Goal: Find specific page/section: Find specific page/section

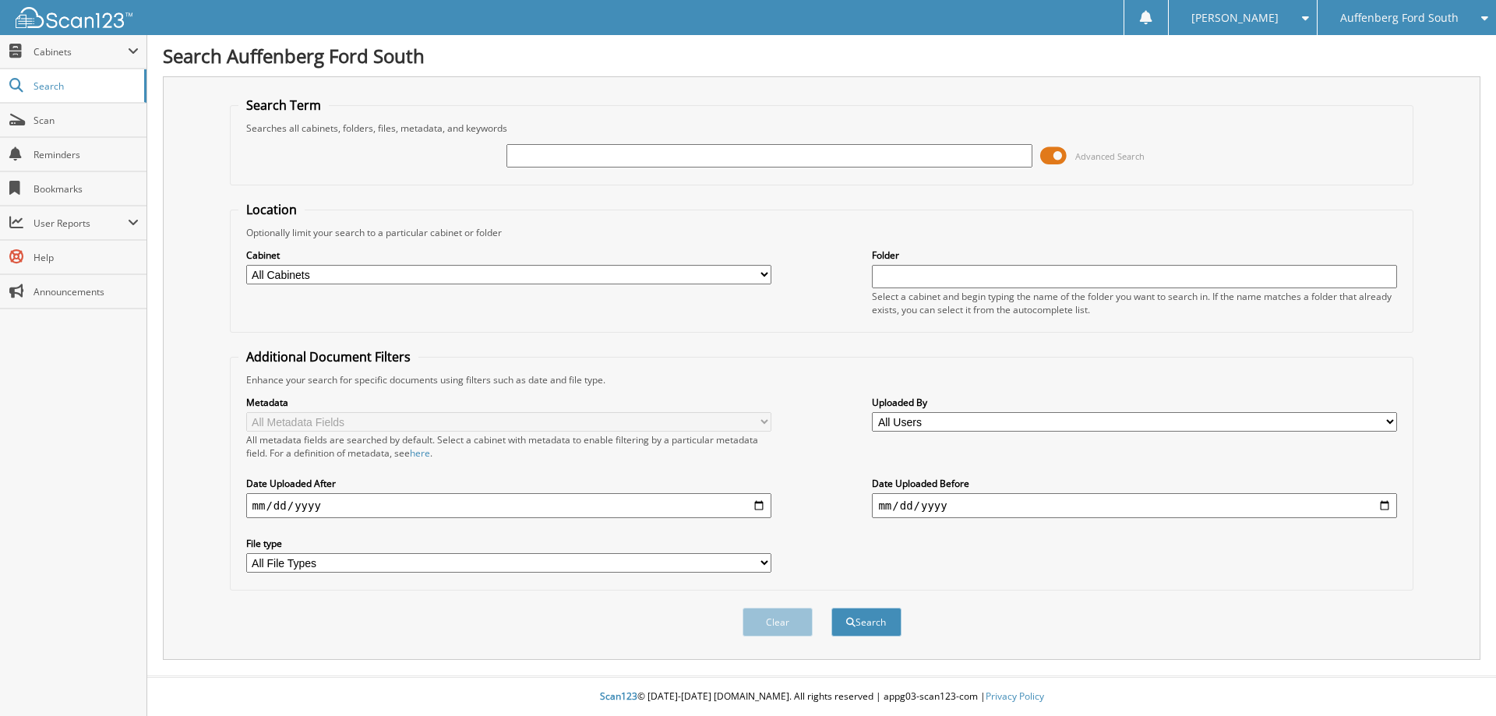
click at [589, 151] on input "text" at bounding box center [768, 155] width 525 height 23
type input "1"
type input "FREDRICK FOURNIE"
click at [843, 619] on button "Search" at bounding box center [866, 622] width 70 height 29
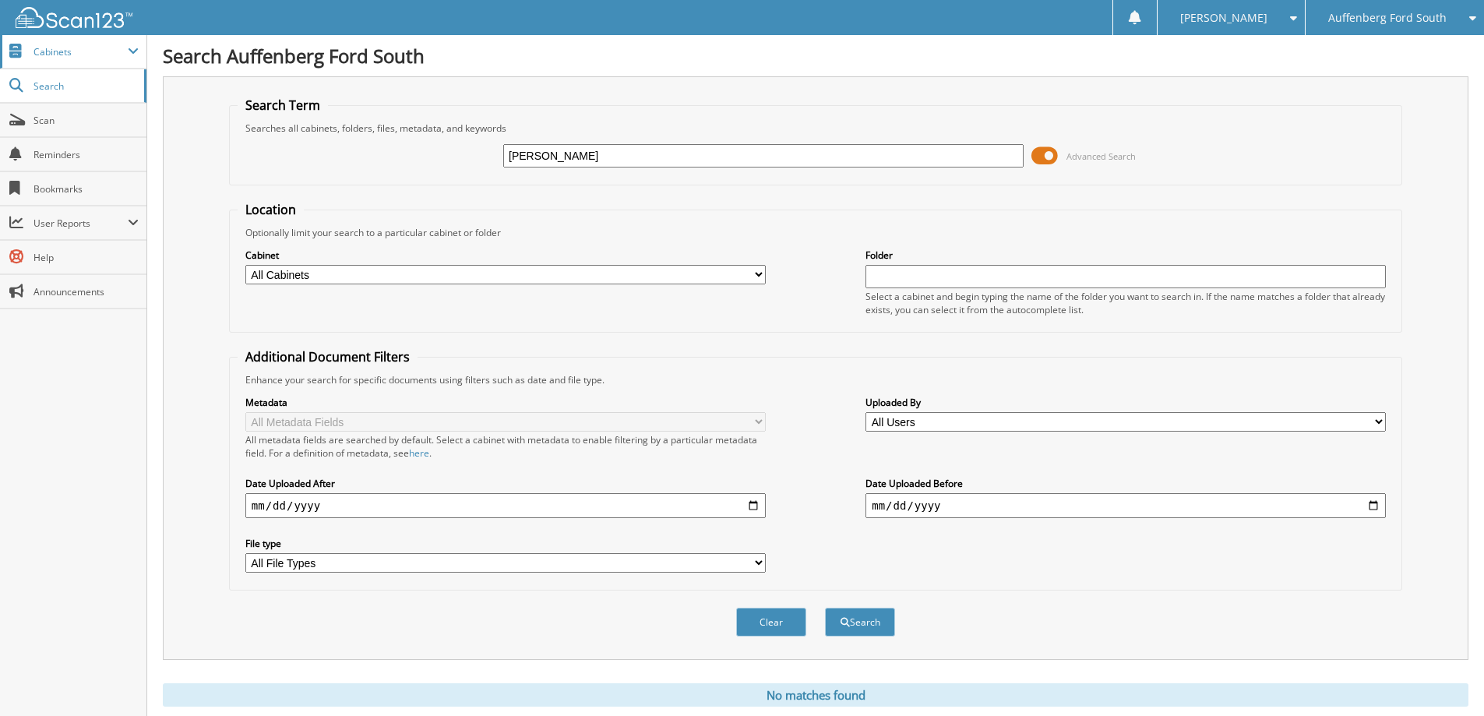
click at [44, 48] on span "Cabinets" at bounding box center [80, 51] width 94 height 13
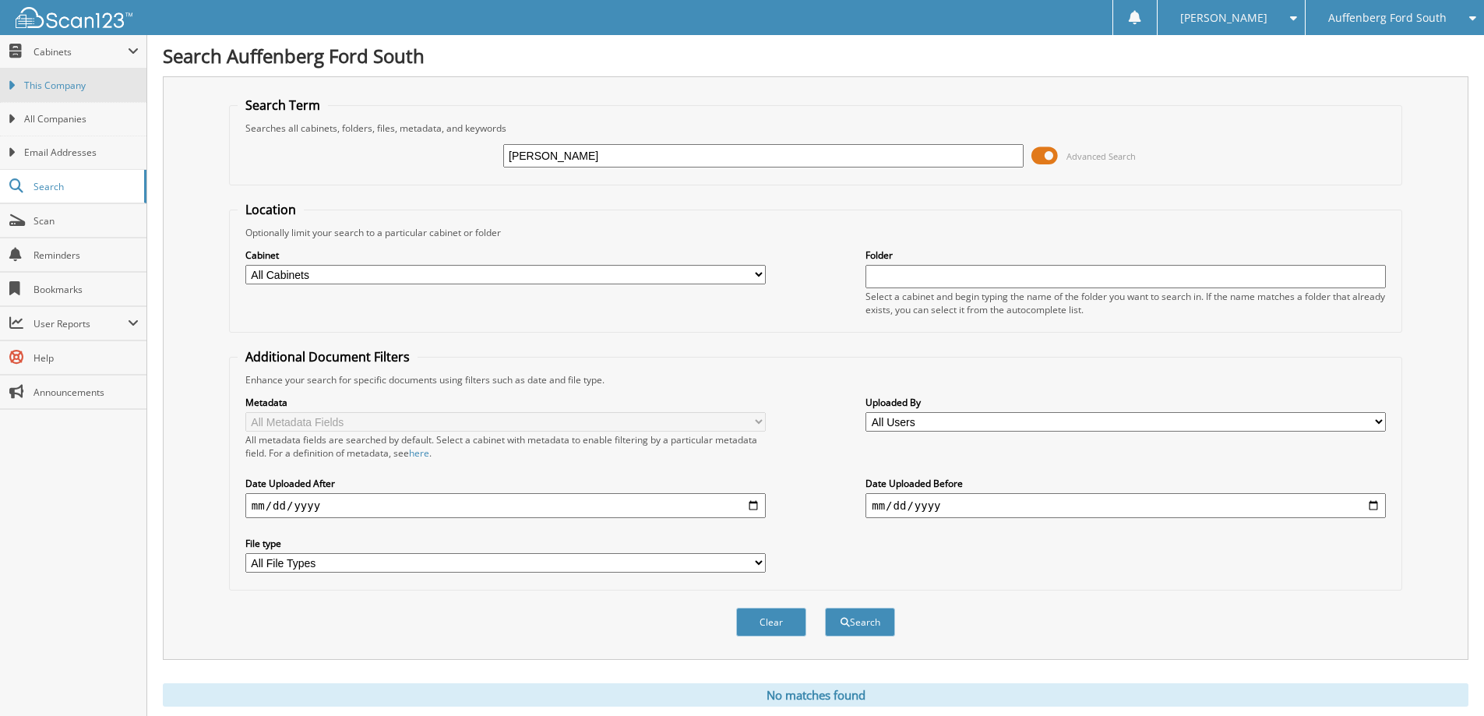
click at [46, 89] on span "This Company" at bounding box center [81, 86] width 115 height 14
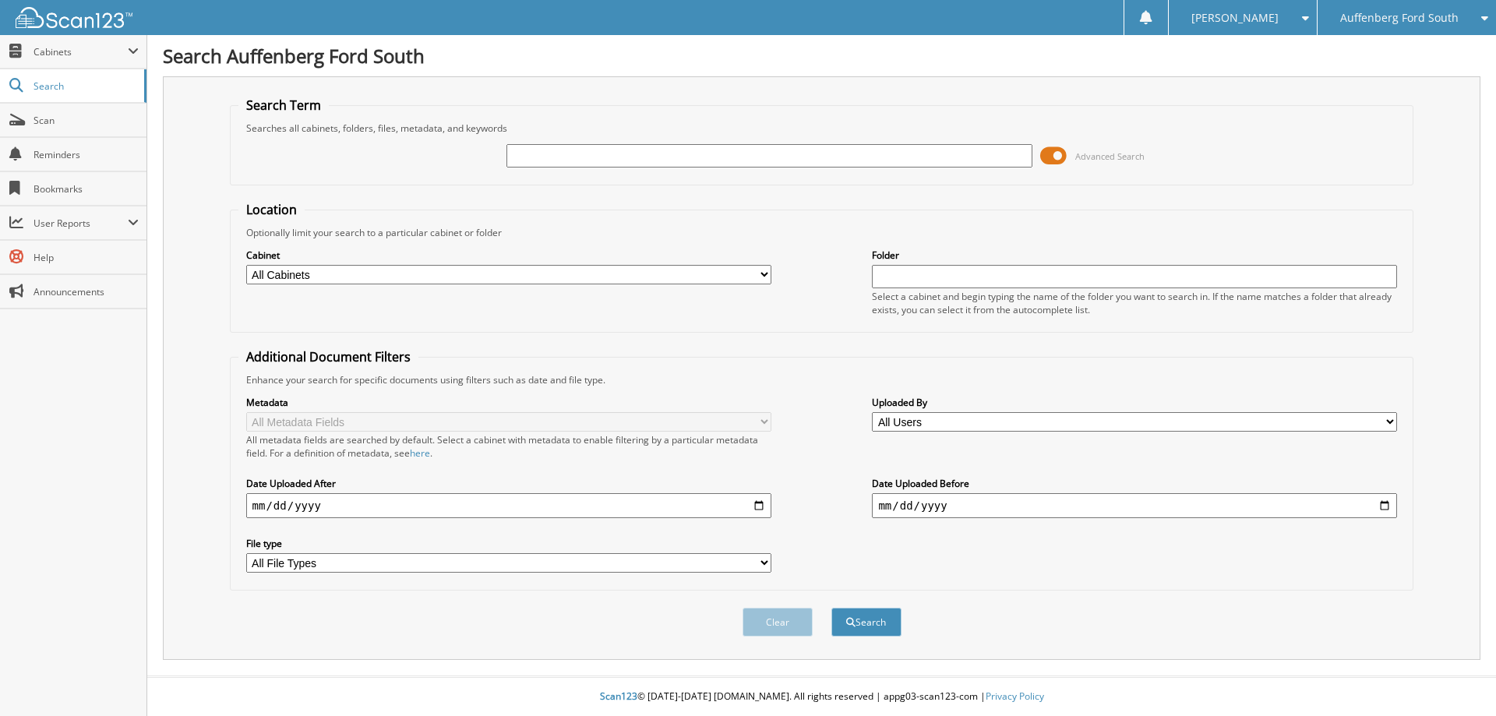
click at [595, 150] on input "text" at bounding box center [768, 155] width 525 height 23
type input "1-25207"
click at [831, 608] on button "Search" at bounding box center [866, 622] width 70 height 29
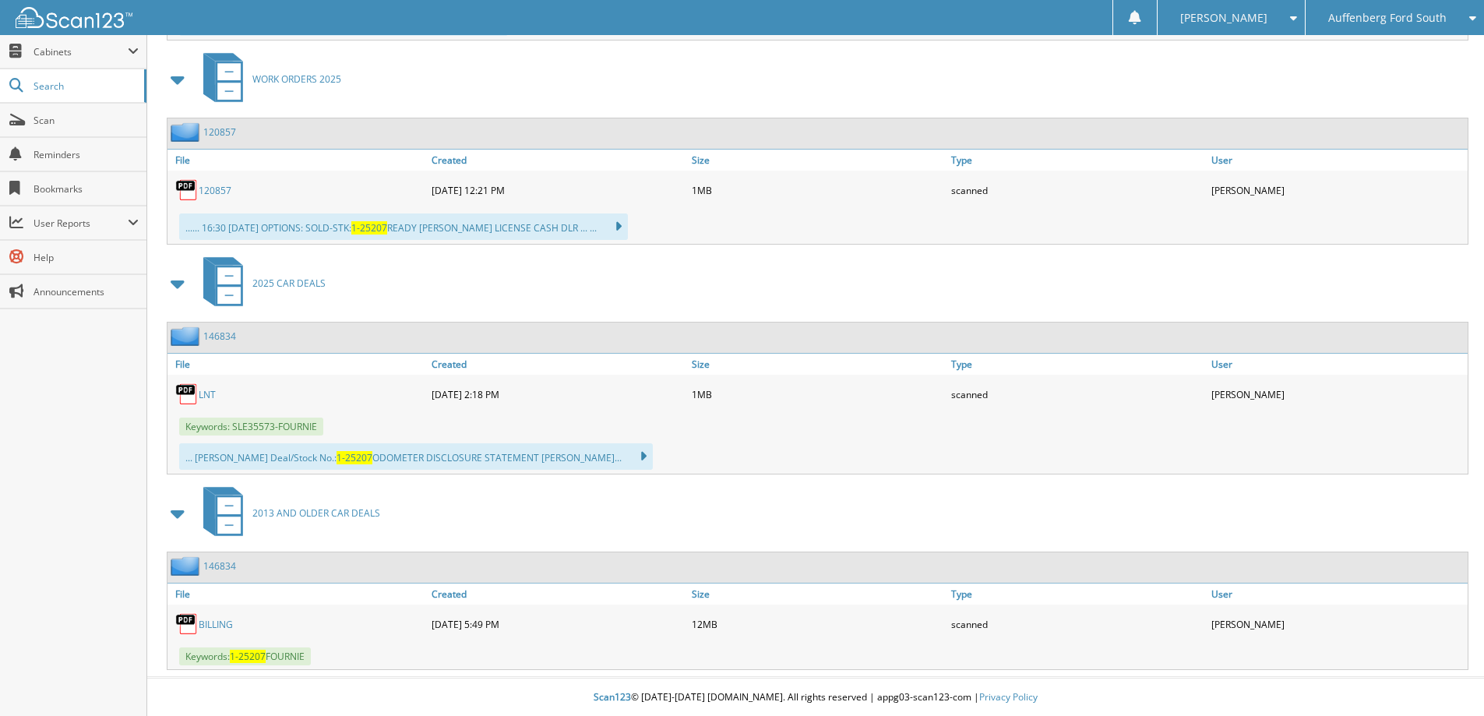
scroll to position [1201, 0]
click at [67, 57] on span "Cabinets" at bounding box center [80, 51] width 94 height 13
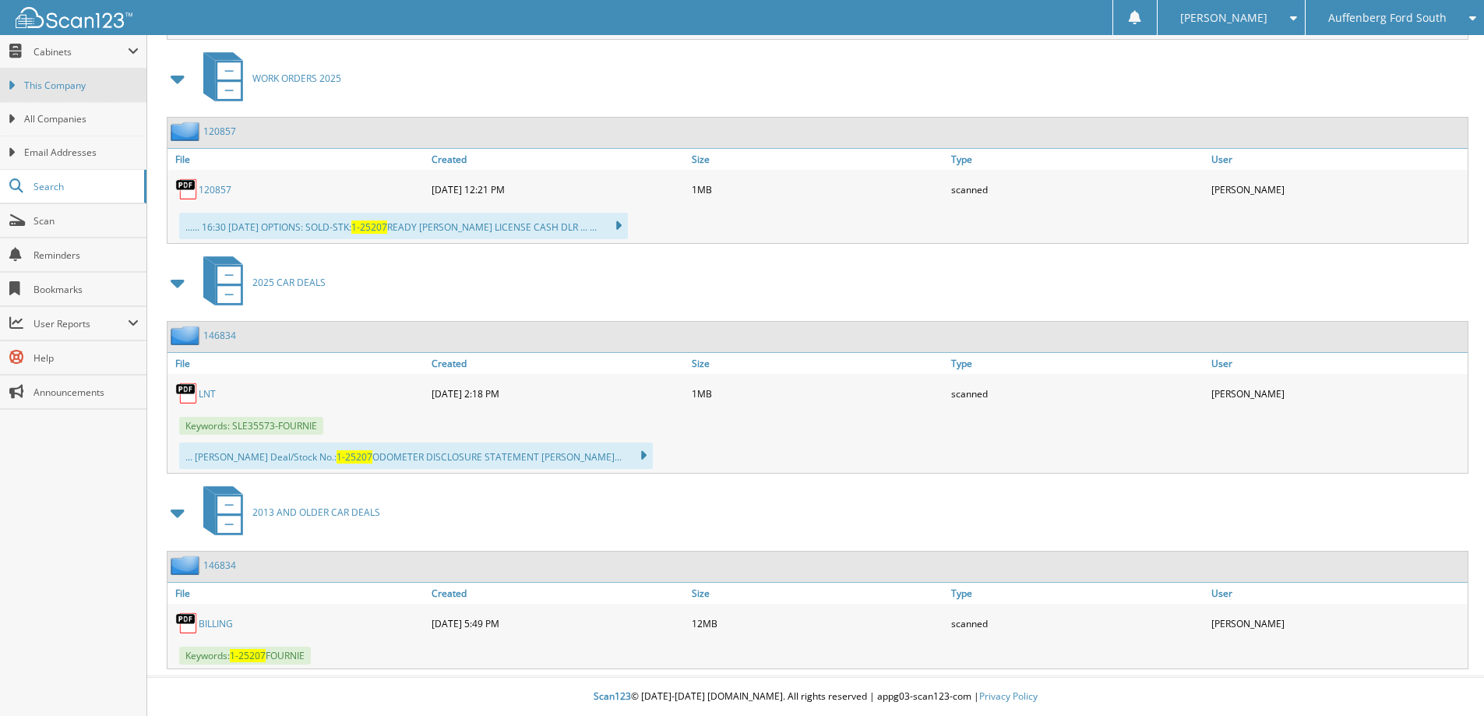
click at [56, 86] on span "This Company" at bounding box center [81, 86] width 115 height 14
